Goal: Information Seeking & Learning: Learn about a topic

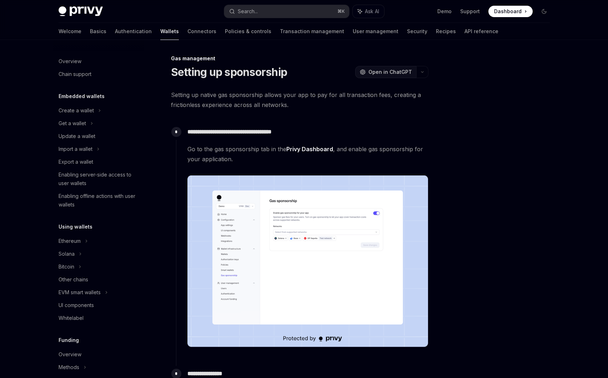
click at [373, 70] on span "Open in ChatGPT" at bounding box center [390, 72] width 44 height 7
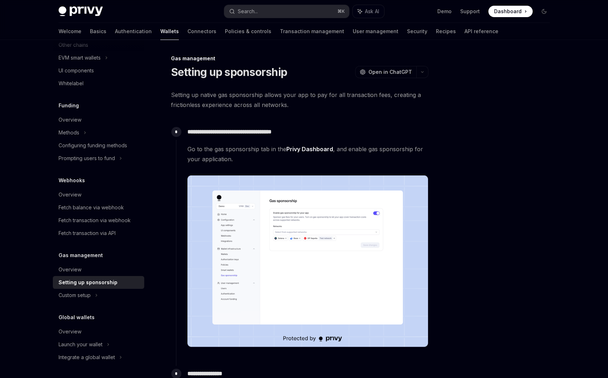
scroll to position [11, 0]
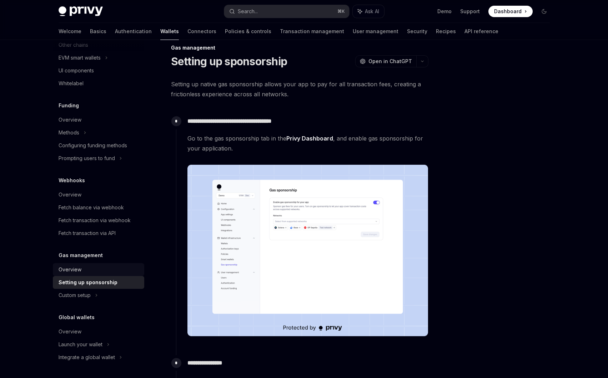
click at [97, 273] on div "Overview" at bounding box center [99, 270] width 81 height 9
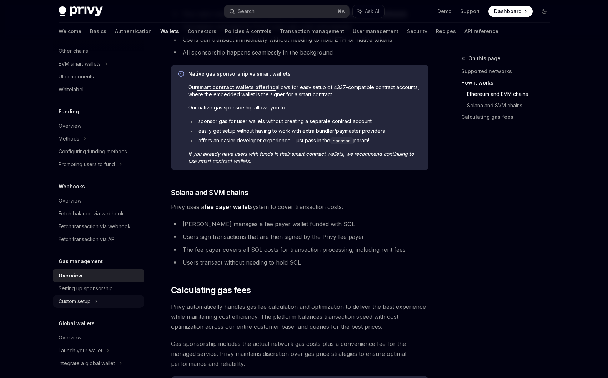
scroll to position [235, 0]
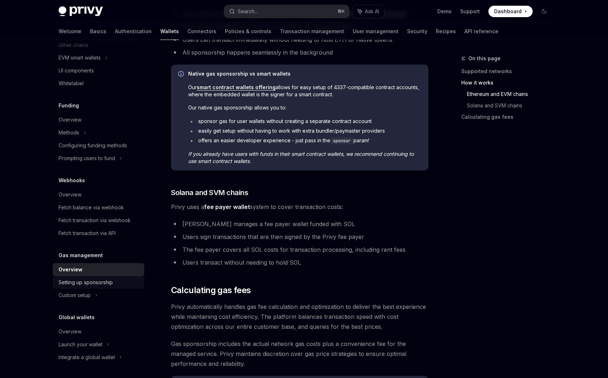
click at [100, 283] on div "Setting up sponsorship" at bounding box center [86, 282] width 54 height 9
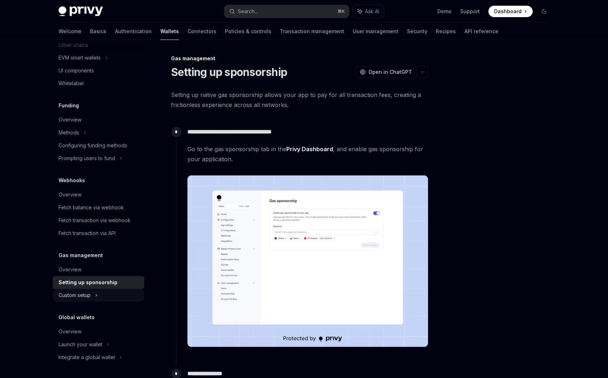
click at [86, 292] on div "Custom setup" at bounding box center [75, 295] width 32 height 9
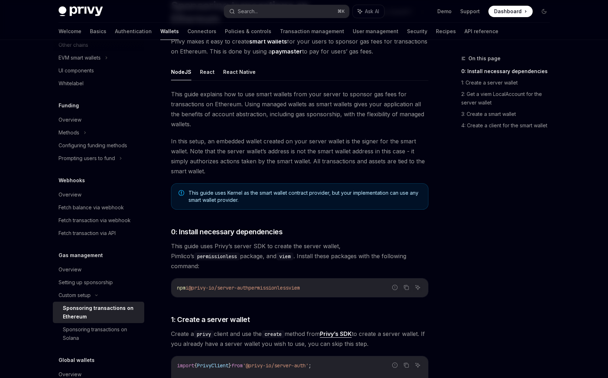
scroll to position [67, 0]
click at [85, 271] on div "Overview" at bounding box center [99, 270] width 81 height 9
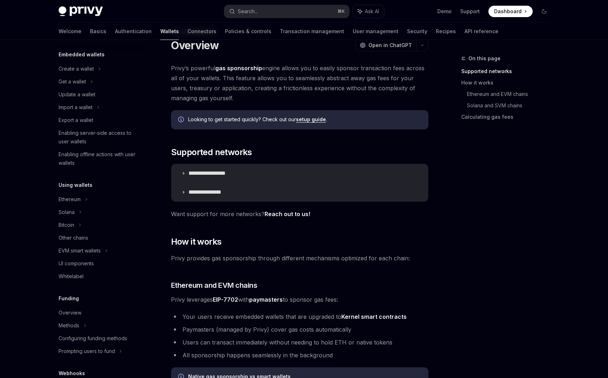
scroll to position [27, 0]
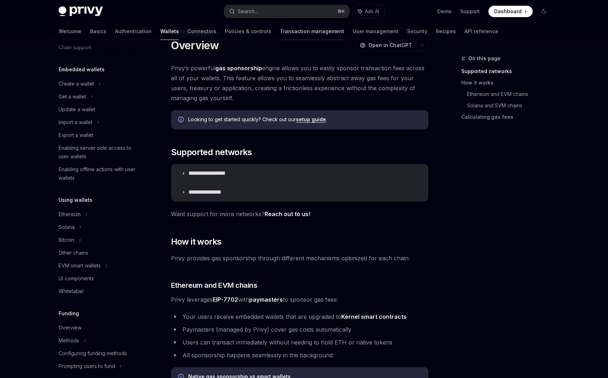
click at [285, 33] on link "Transaction management" at bounding box center [312, 31] width 64 height 17
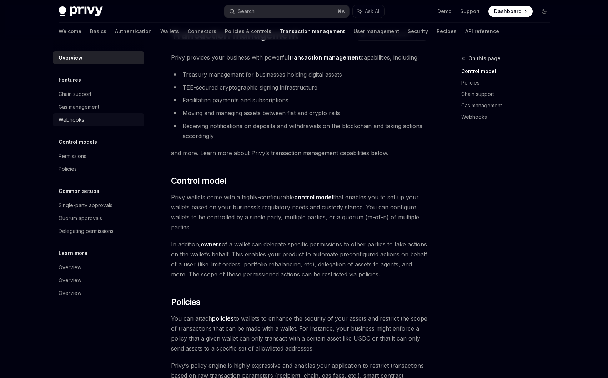
click at [82, 121] on div "Webhooks" at bounding box center [72, 120] width 26 height 9
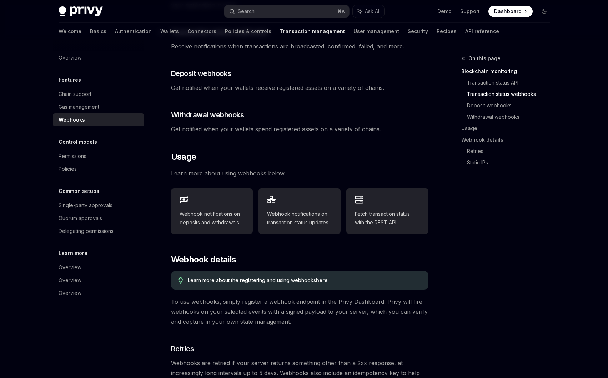
scroll to position [217, 0]
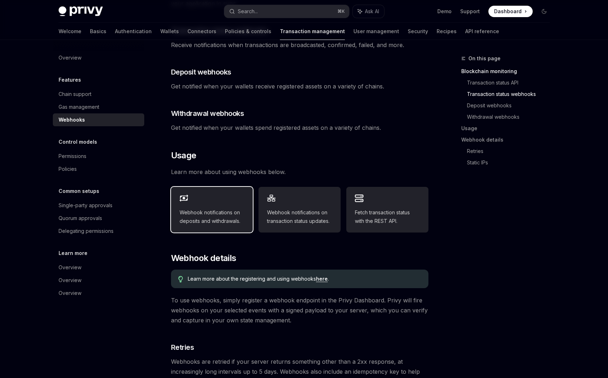
click at [229, 195] on div "Webhook notifications on deposits and withdrawals." at bounding box center [212, 210] width 82 height 46
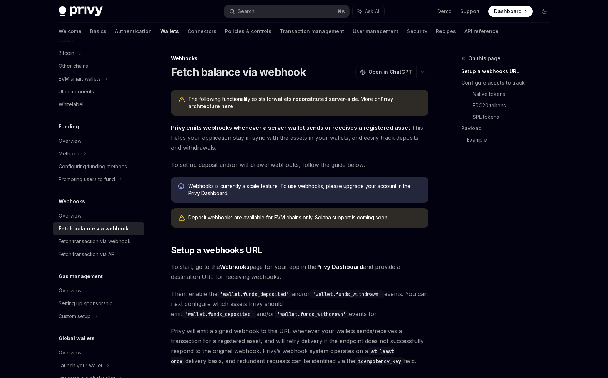
scroll to position [225, 0]
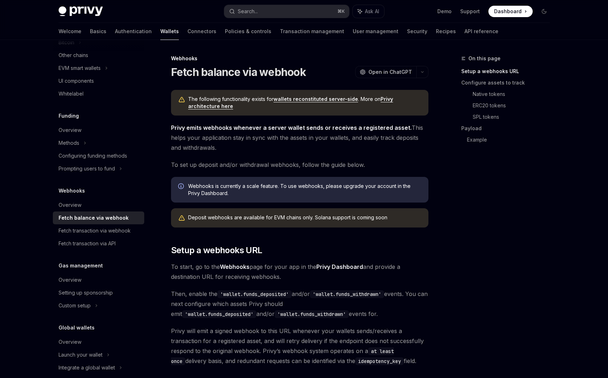
click at [92, 218] on div "Fetch balance via webhook" at bounding box center [94, 218] width 70 height 9
click at [382, 101] on link "Privy architecture here" at bounding box center [290, 103] width 205 height 14
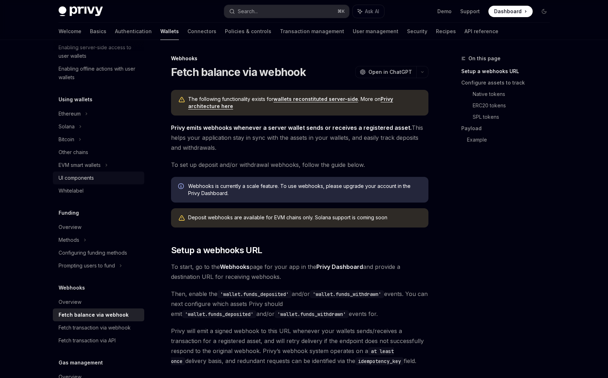
scroll to position [124, 0]
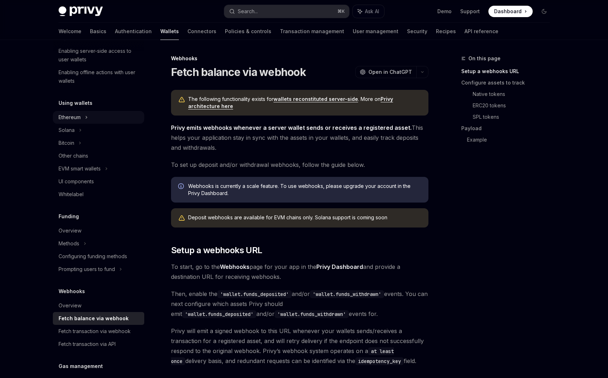
click at [89, 114] on div "Ethereum" at bounding box center [98, 117] width 91 height 13
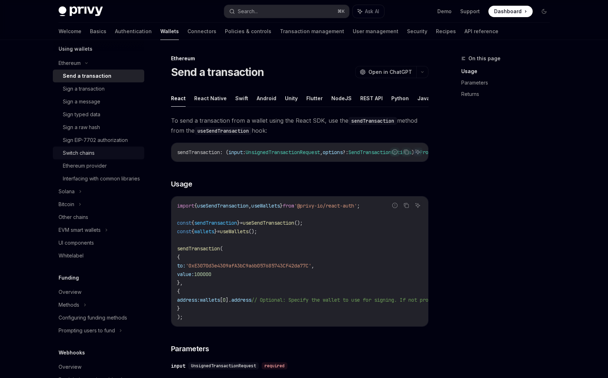
scroll to position [180, 0]
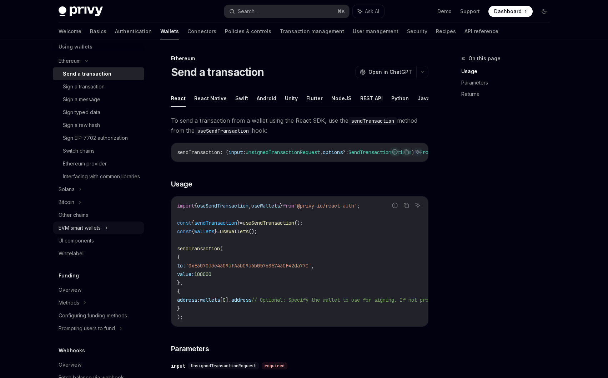
click at [96, 232] on div "EVM smart wallets" at bounding box center [80, 228] width 42 height 9
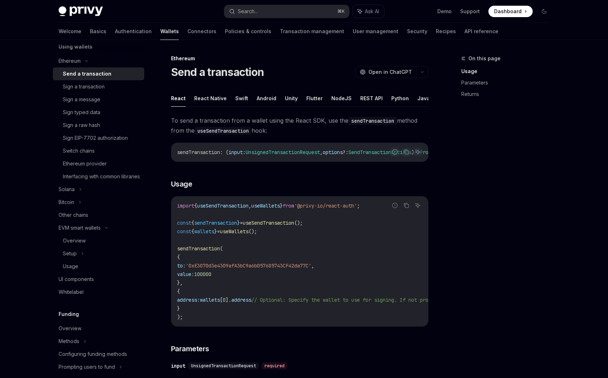
scroll to position [396, 0]
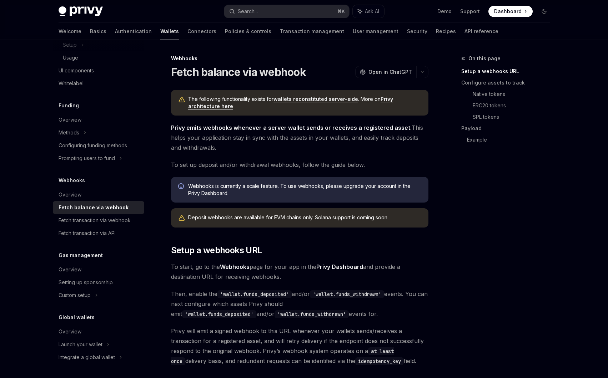
type textarea "*"
